Goal: Task Accomplishment & Management: Complete application form

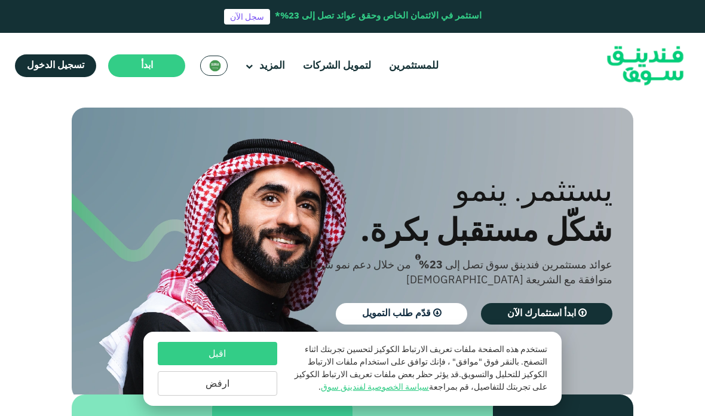
click at [186, 353] on button "اقبل" at bounding box center [217, 353] width 119 height 23
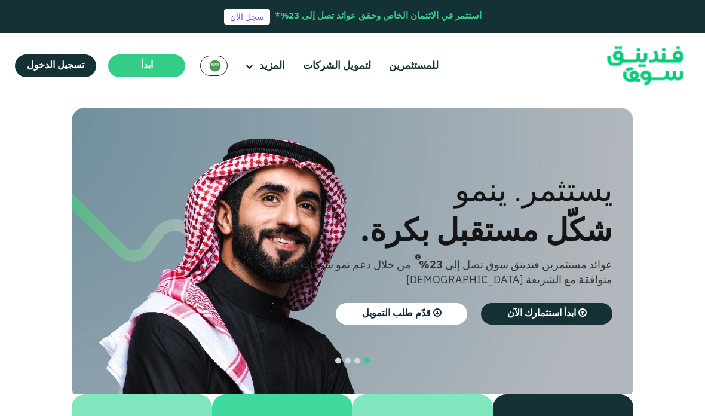
scroll to position [21, 0]
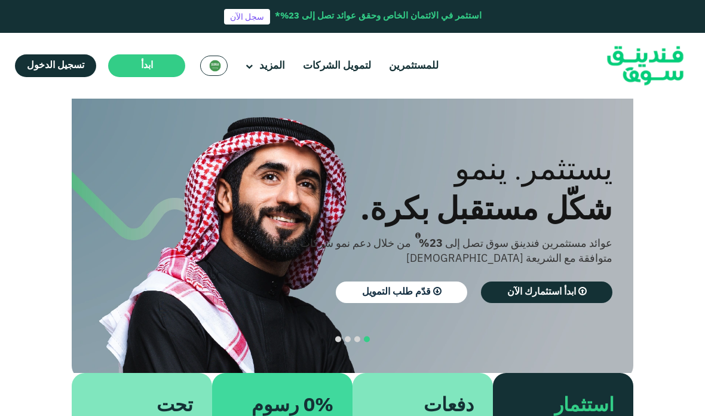
click at [282, 290] on link "تواصل معنا" at bounding box center [294, 302] width 128 height 25
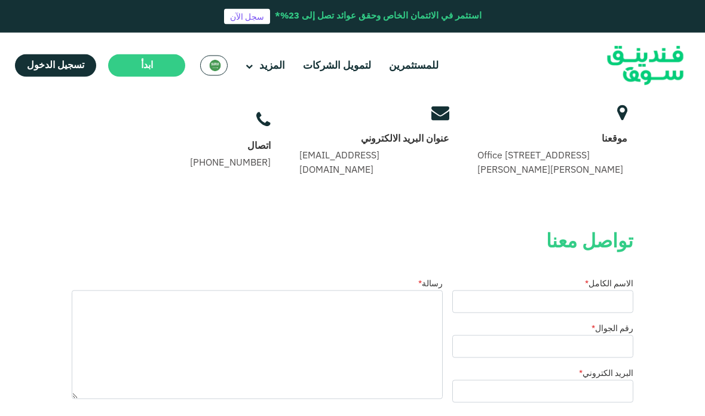
scroll to position [127, 0]
click at [590, 312] on input "الاسم الكامل *" at bounding box center [542, 301] width 181 height 23
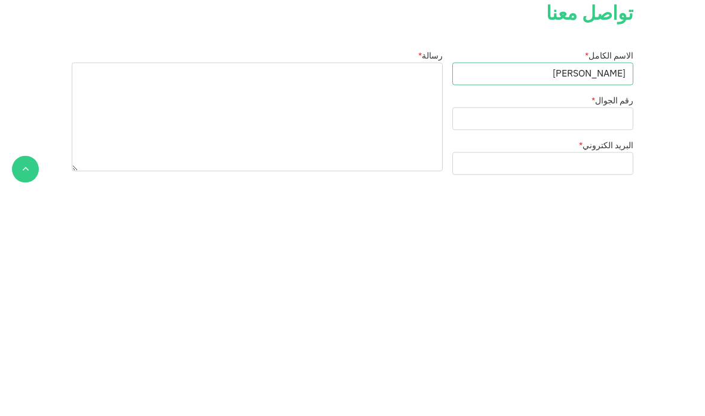
type input "دانا الخضير"
click at [604, 334] on input "رقم الجوال *" at bounding box center [542, 345] width 181 height 23
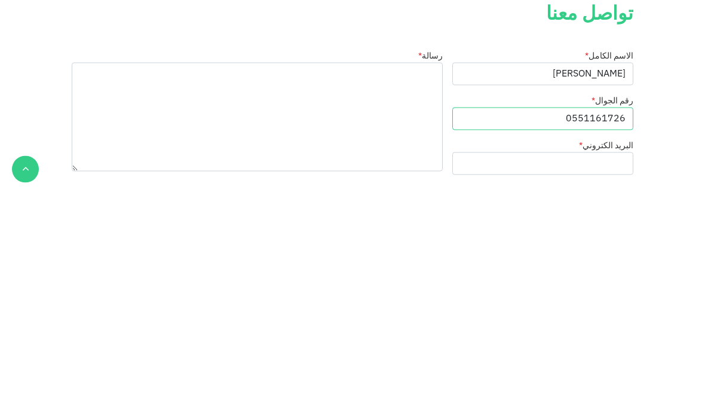
type input "0551161726"
click at [599, 379] on input "البريد الكتروني *" at bounding box center [542, 390] width 181 height 23
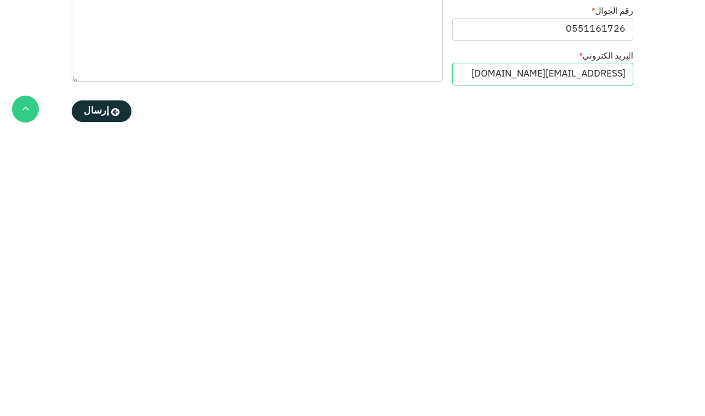
scroll to position [180, 0]
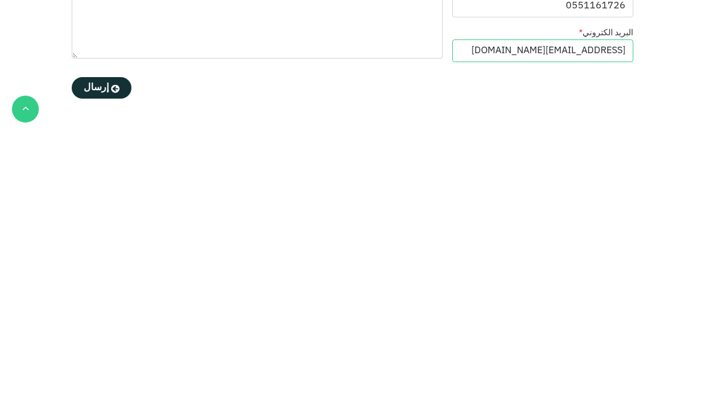
type input "danamansouralkhudayr@gmail.com"
click at [420, 237] on textarea "رسالة *" at bounding box center [257, 291] width 371 height 109
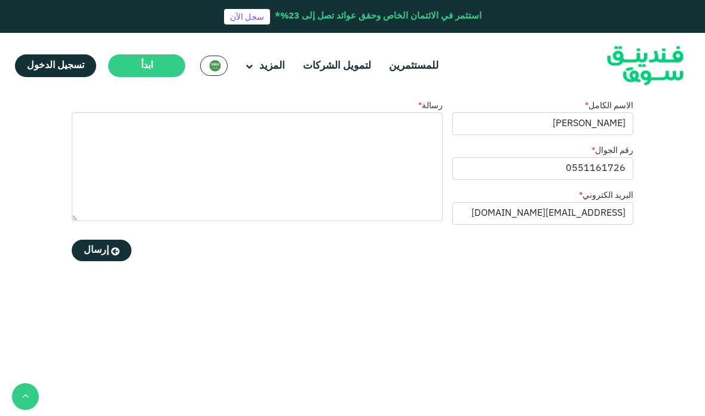
scroll to position [303, 0]
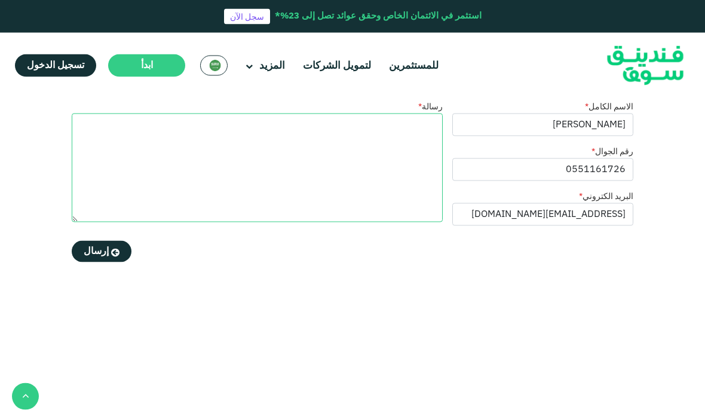
click at [406, 154] on textarea "رسالة *" at bounding box center [257, 167] width 371 height 109
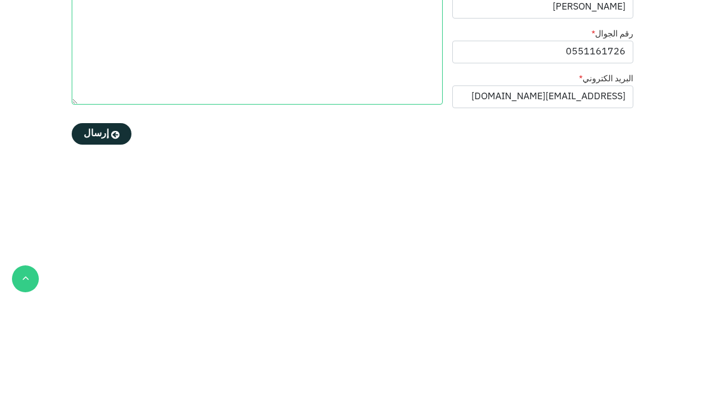
click at [428, 113] on textarea "رسالة *" at bounding box center [257, 167] width 371 height 109
paste textarea "السادة فريق الموارد البشرية المحترمين، اسمي دانا الخضير، طالبة إدارة أعمال – تخ…"
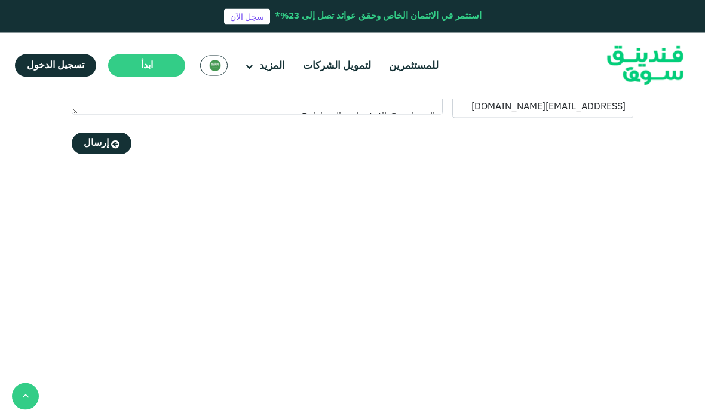
scroll to position [374, 0]
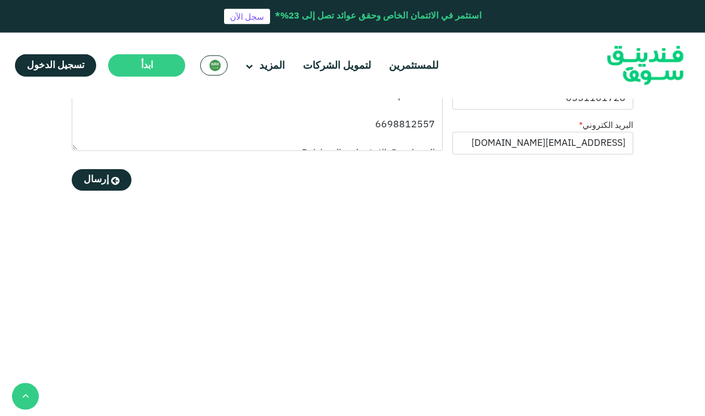
type textarea "السادة فريق الموارد البشرية المحترمين، اسمي دانا الخضير، طالبة إدارة أعمال – تخ…"
click at [97, 190] on button "إرسال" at bounding box center [102, 179] width 60 height 21
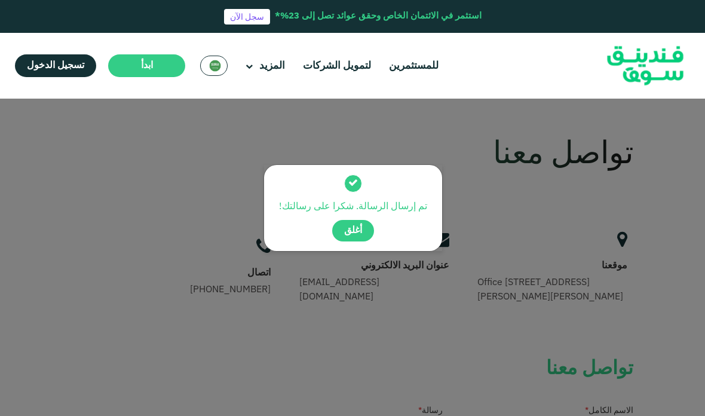
click at [361, 231] on span "أغلق" at bounding box center [353, 230] width 18 height 9
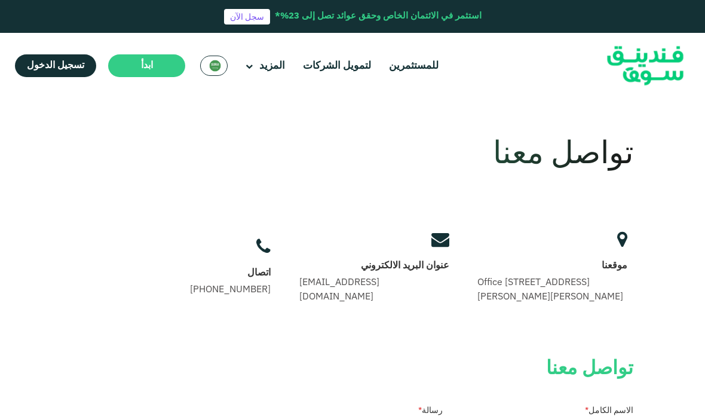
click at [379, 297] on link "[EMAIL_ADDRESS][DOMAIN_NAME]" at bounding box center [339, 289] width 80 height 23
